Goal: Use online tool/utility

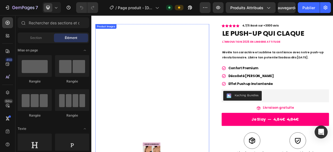
scroll to position [33, 0]
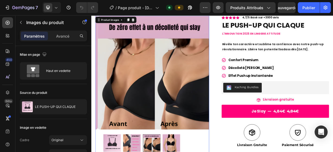
scroll to position [63, 0]
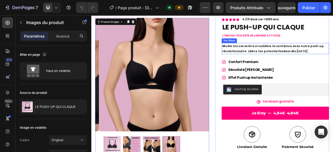
scroll to position [29, 0]
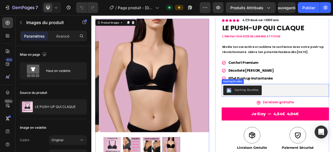
click at [290, 114] on div "Kaching Bundles" at bounding box center [300, 117] width 32 height 6
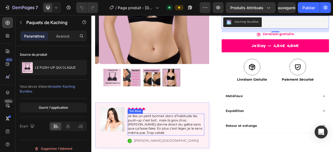
scroll to position [126, 0]
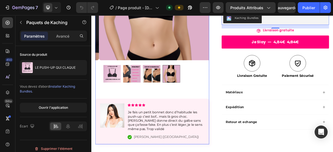
click at [148, 103] on img at bounding box center [146, 95] width 24 height 24
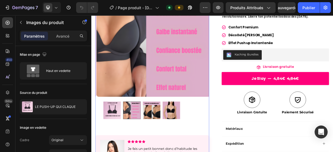
scroll to position [79, 0]
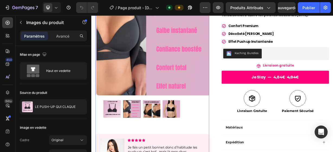
click at [199, 143] on img at bounding box center [199, 142] width 24 height 24
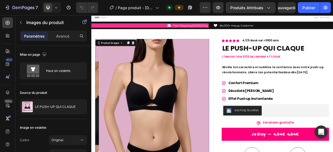
scroll to position [0, 0]
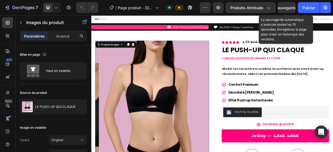
click at [289, 7] on font "Sauvegarder" at bounding box center [287, 7] width 23 height 5
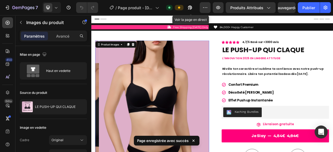
click at [192, 6] on icon "button" at bounding box center [190, 8] width 4 height 4
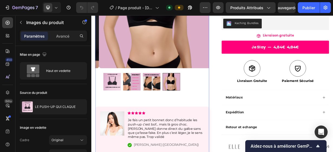
scroll to position [120, 0]
click at [189, 145] on div "Icon Icon Icon Icon Icon" at bounding box center [191, 147] width 103 height 4
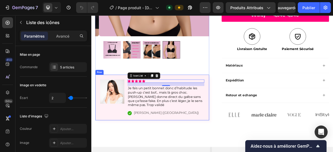
scroll to position [162, 0]
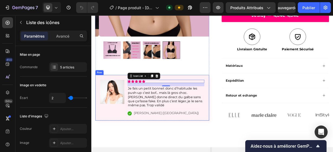
click at [118, 141] on div "Image" at bounding box center [119, 127] width 33 height 49
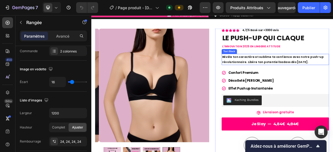
scroll to position [15, 0]
